Goal: Task Accomplishment & Management: Manage account settings

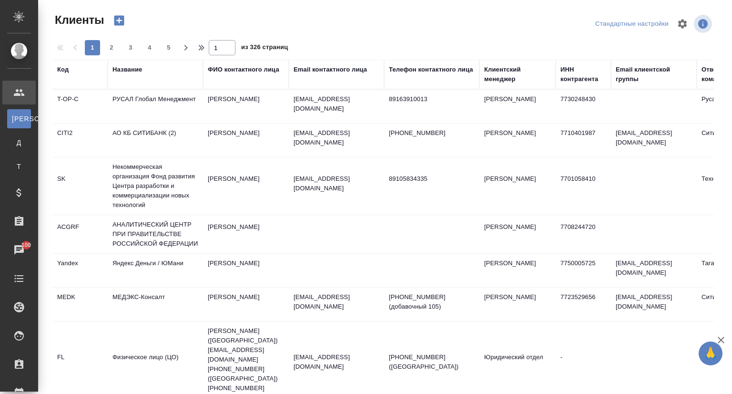
select select "RU"
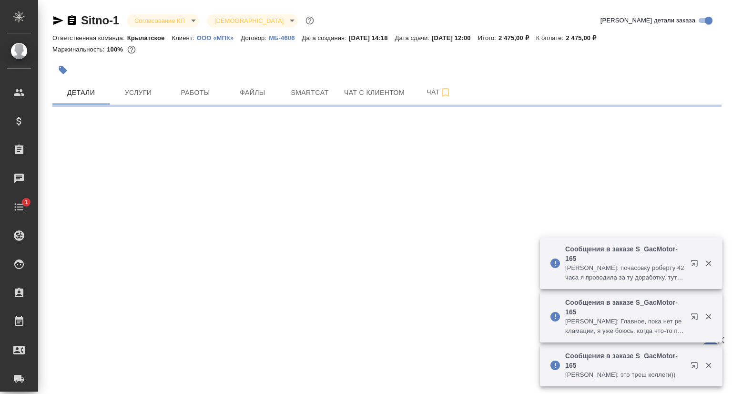
select select "RU"
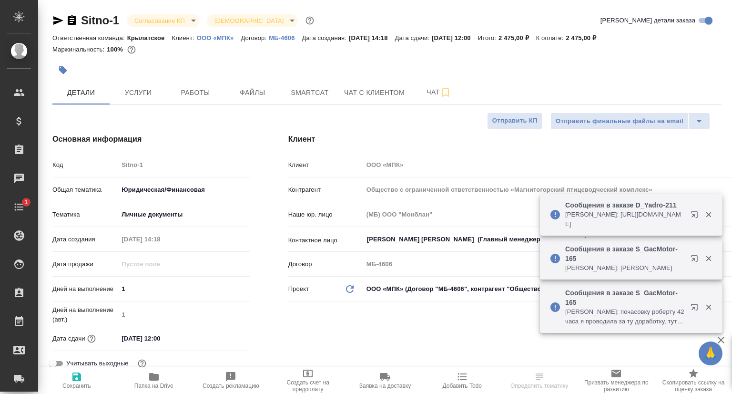
type textarea "x"
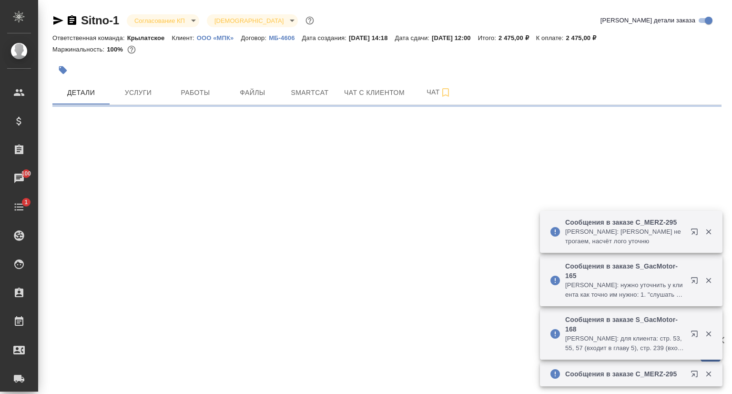
select select "RU"
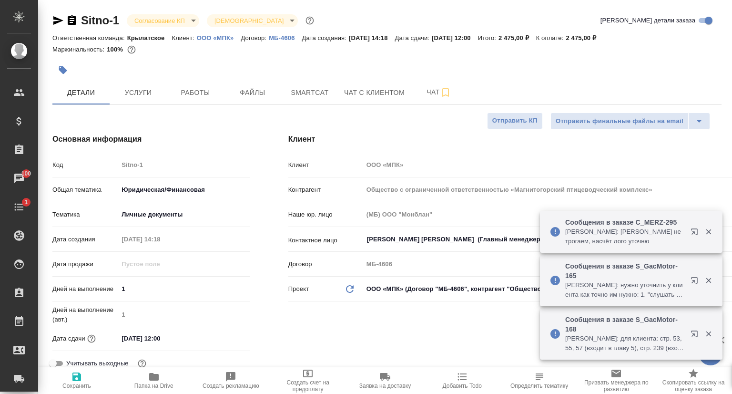
type textarea "x"
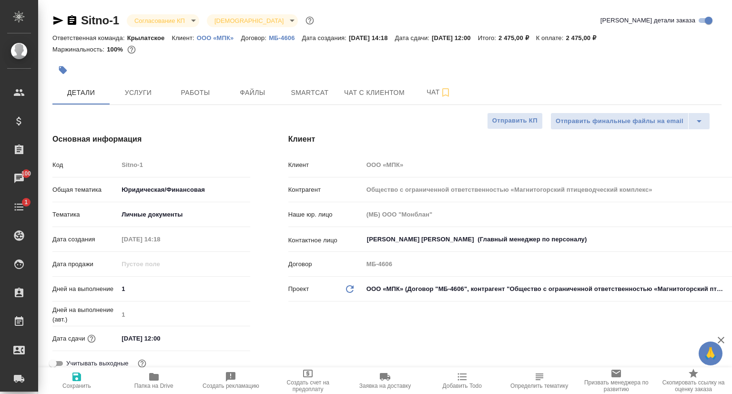
type textarea "x"
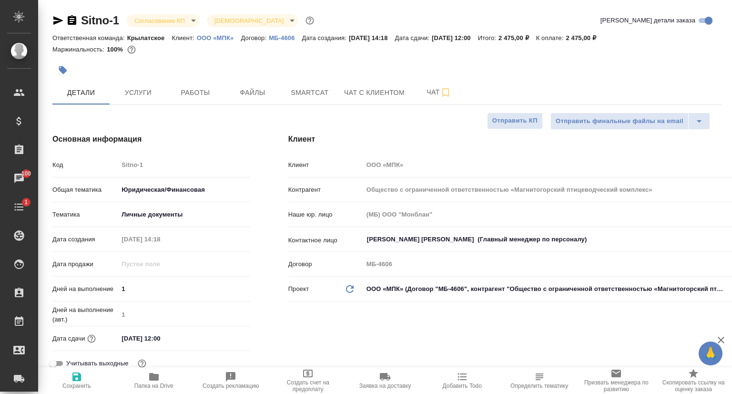
type textarea "x"
click at [56, 22] on icon "button" at bounding box center [58, 20] width 10 height 9
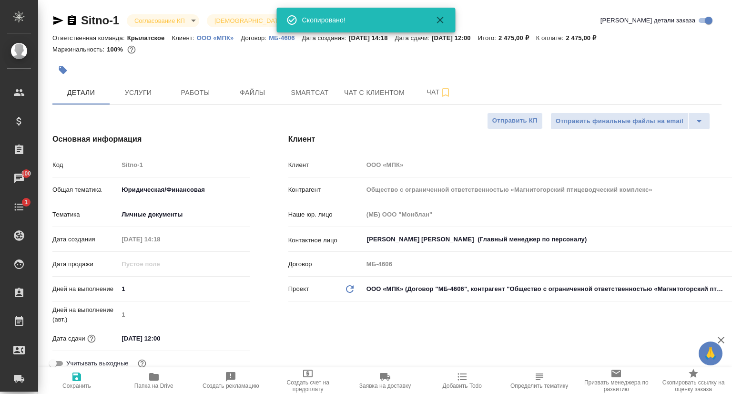
type textarea "x"
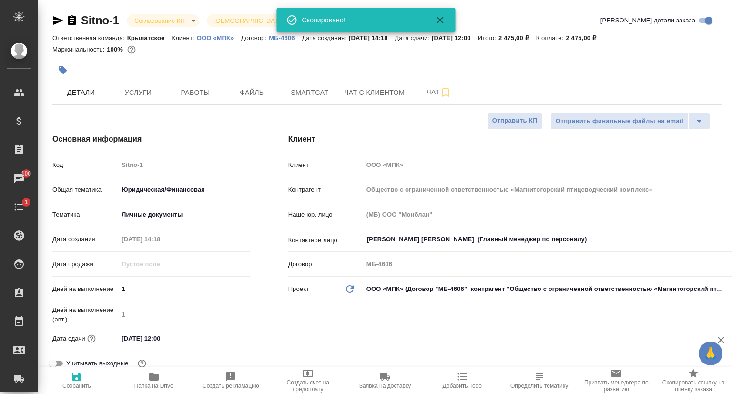
type textarea "x"
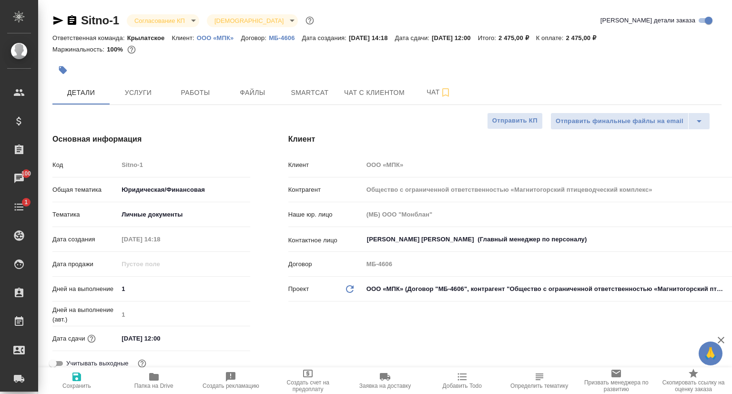
click at [216, 37] on p "ООО «МПК»" at bounding box center [219, 37] width 44 height 7
type textarea "x"
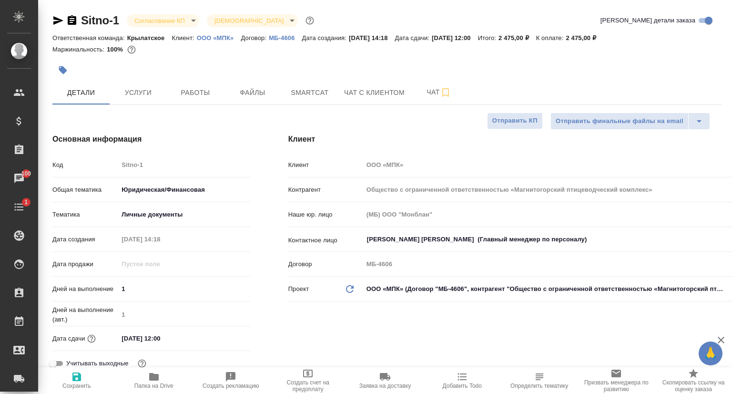
type textarea "x"
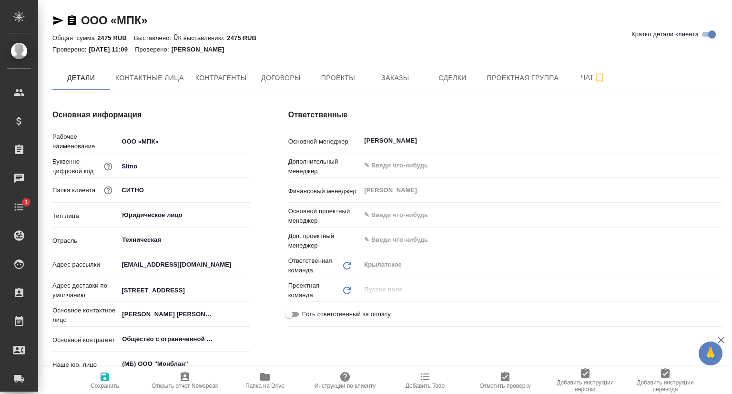
click at [60, 18] on icon "button" at bounding box center [57, 20] width 11 height 11
type textarea "x"
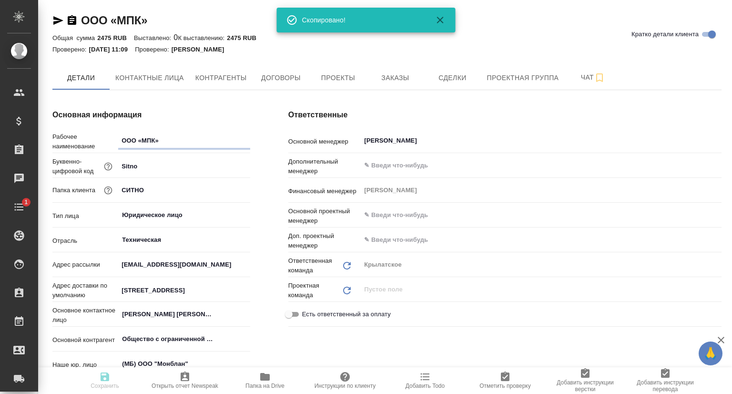
type textarea "x"
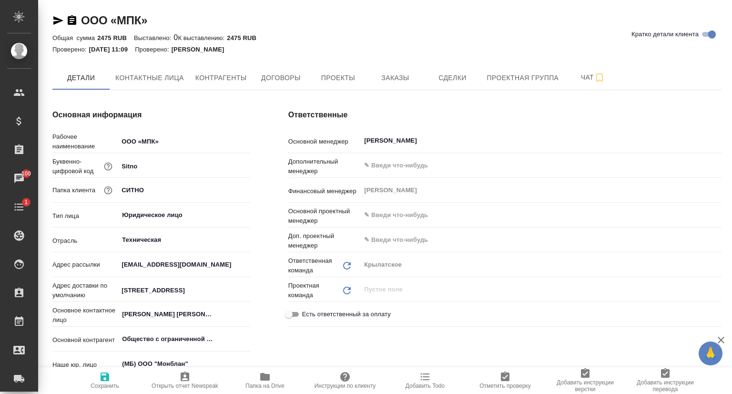
type textarea "x"
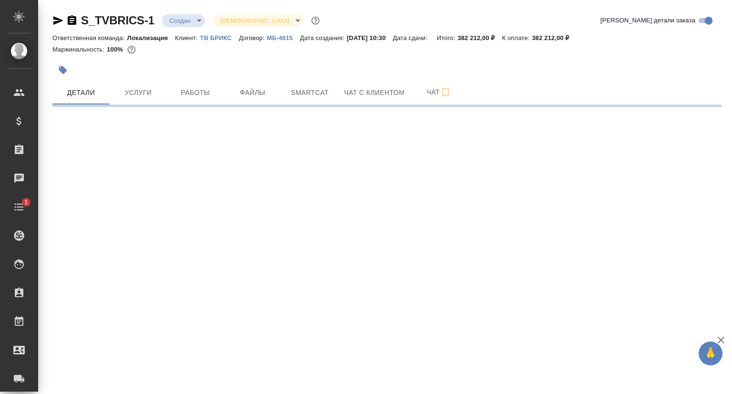
select select "RU"
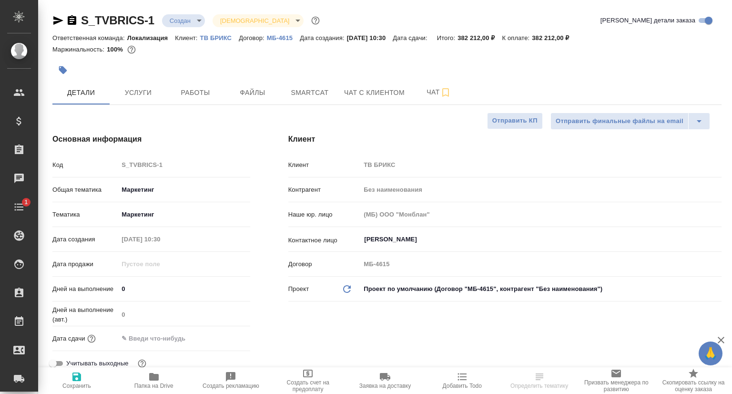
type textarea "x"
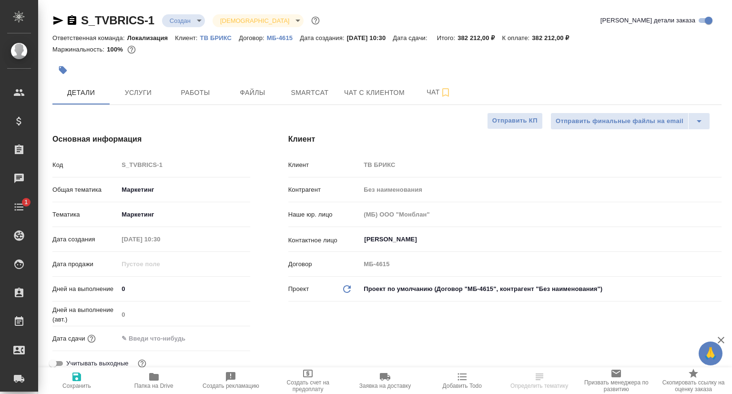
type textarea "x"
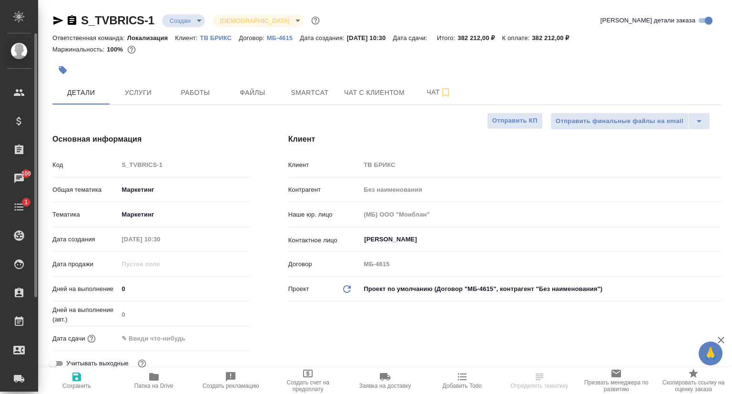
type textarea "x"
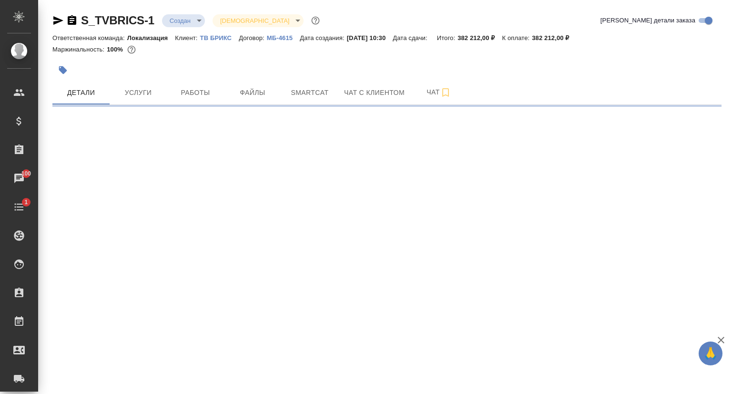
select select "RU"
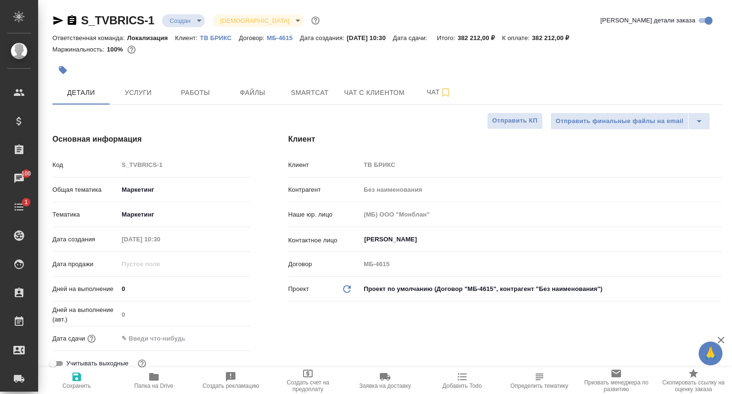
type textarea "x"
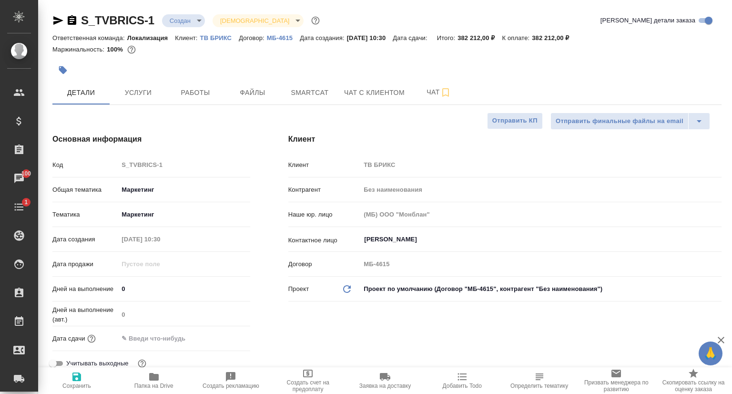
type textarea "x"
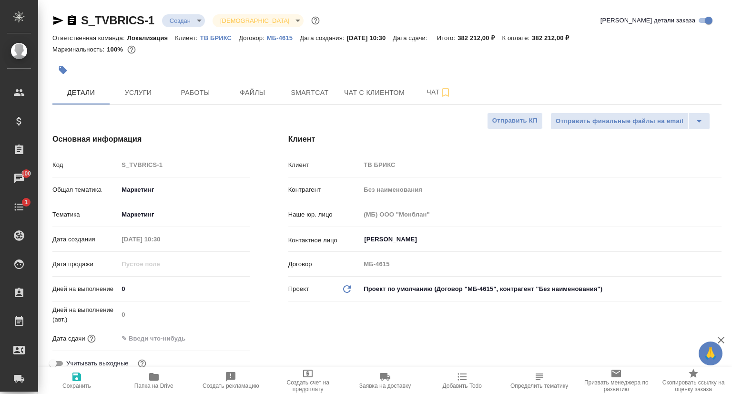
type textarea "x"
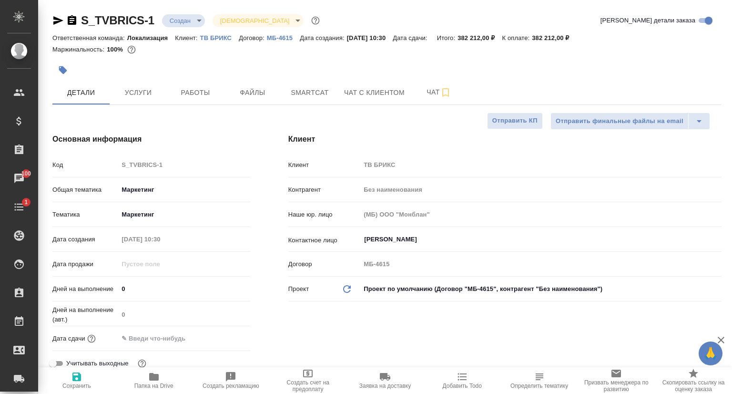
type textarea "x"
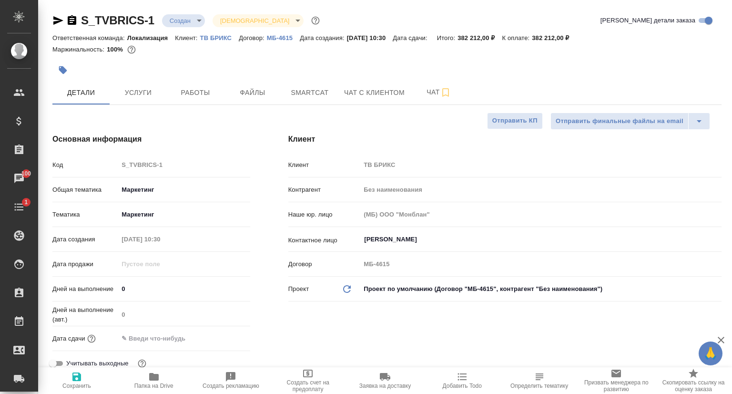
type textarea "x"
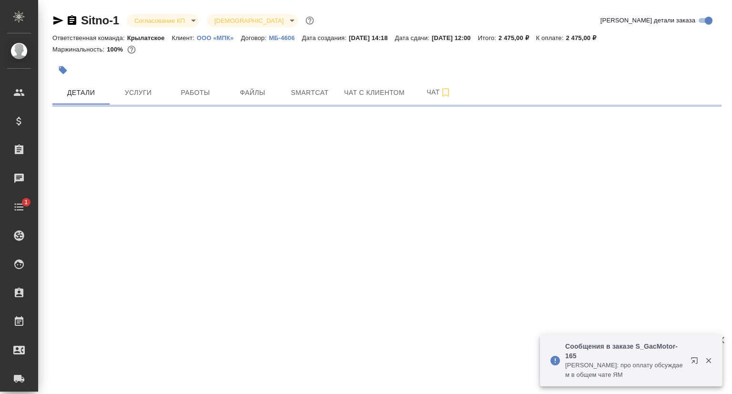
select select "RU"
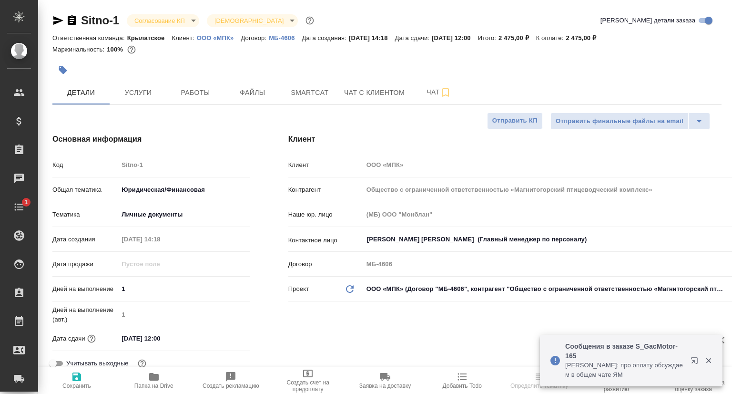
type textarea "x"
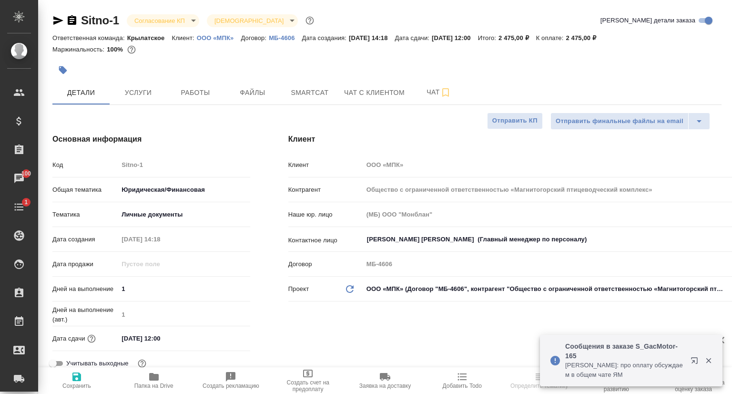
type textarea "x"
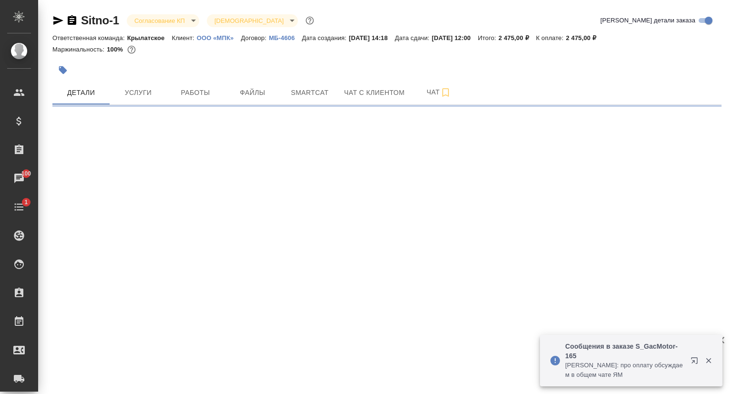
select select "RU"
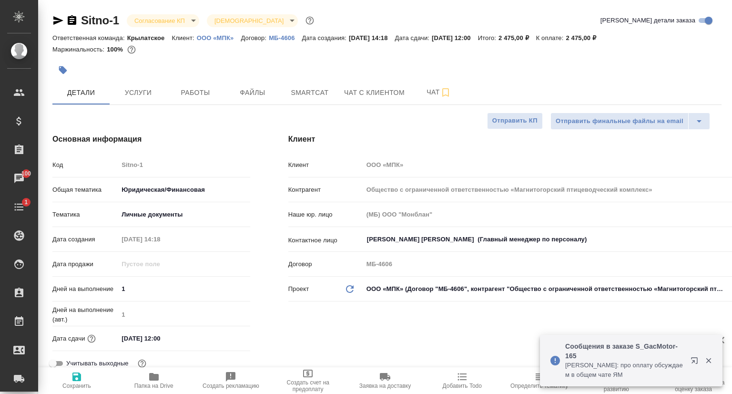
type textarea "x"
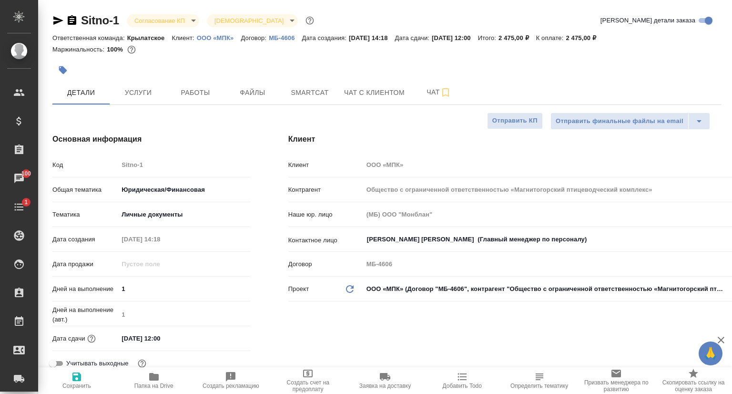
click at [224, 33] on link "ООО «МПК»" at bounding box center [219, 37] width 44 height 8
type textarea "x"
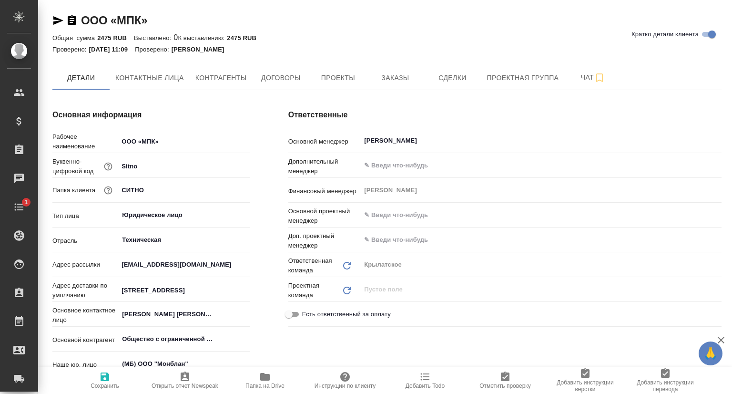
type textarea "x"
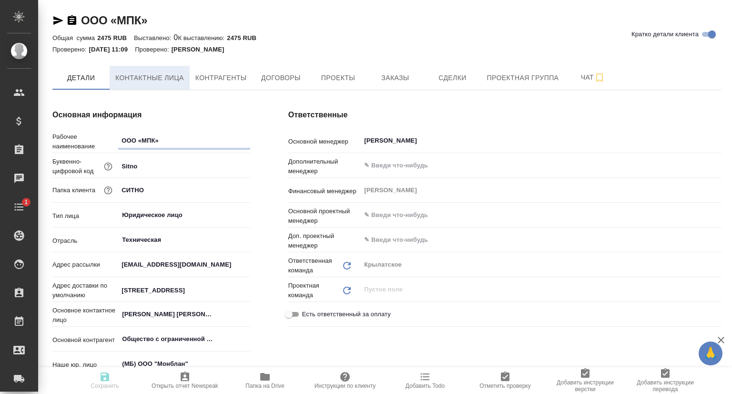
type textarea "x"
click at [155, 81] on span "Контактные лица" at bounding box center [149, 78] width 69 height 12
select select "RU"
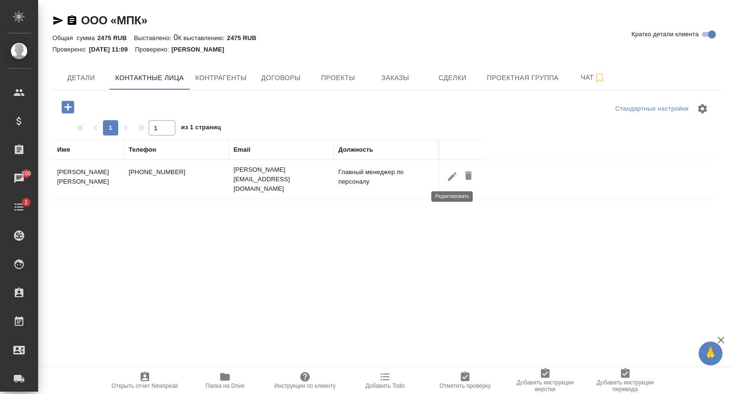
click at [456, 177] on icon "button" at bounding box center [451, 176] width 11 height 11
type input "[PERSON_NAME]"
type input "Валентиновна"
type input "Главный менеджер по персоналу"
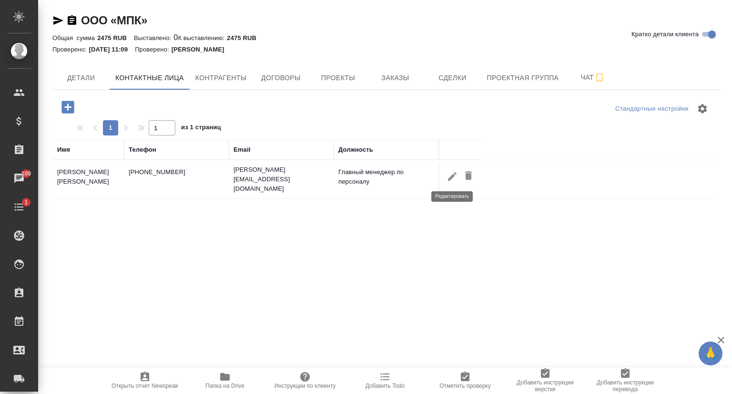
type input "Пользователь"
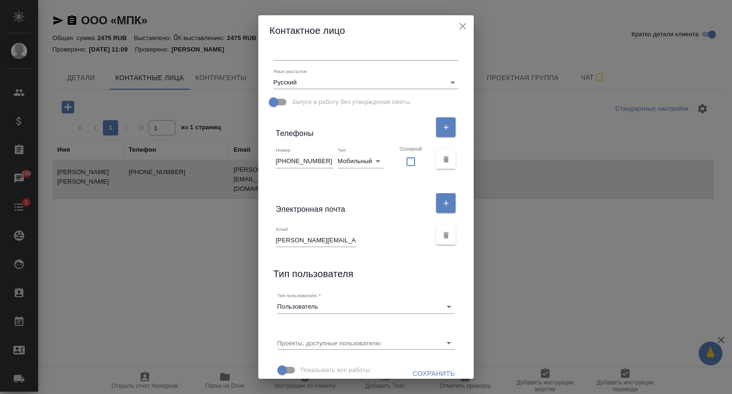
scroll to position [169, 0]
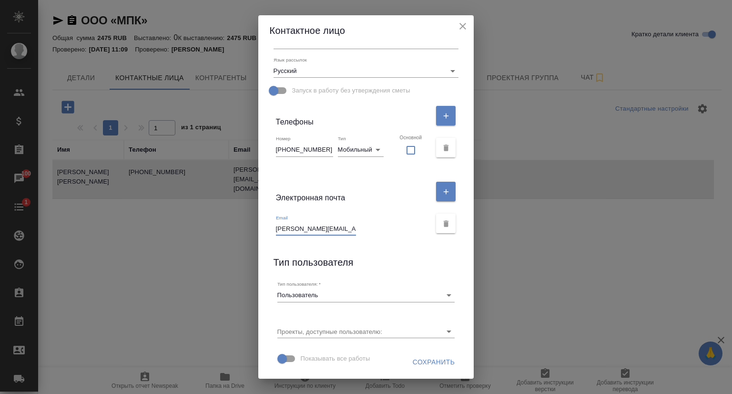
drag, startPoint x: 342, startPoint y: 230, endPoint x: 268, endPoint y: 235, distance: 74.5
click at [270, 235] on div "Email [PERSON_NAME][EMAIL_ADDRESS][DOMAIN_NAME]" at bounding box center [366, 223] width 193 height 32
